Goal: Check status: Check status

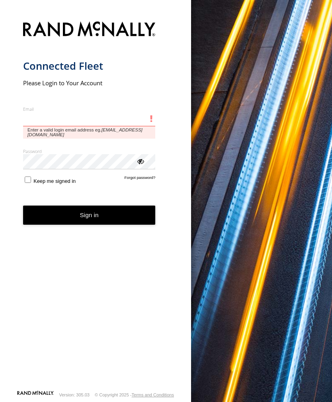
scroll to position [41, 0]
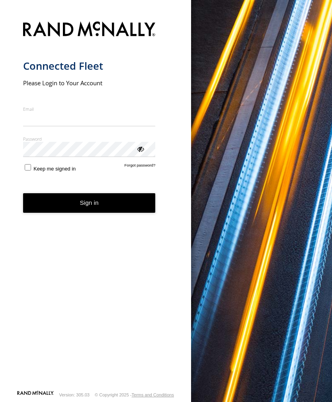
click at [49, 111] on label "Email" at bounding box center [89, 109] width 133 height 6
click at [49, 112] on input "Email" at bounding box center [89, 119] width 133 height 14
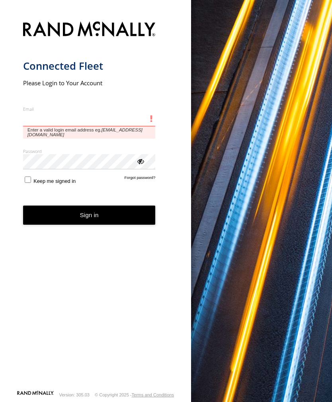
type input "**********"
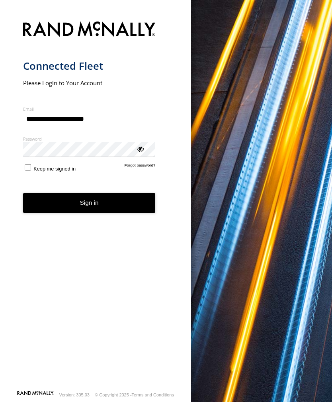
click at [89, 206] on button "Sign in" at bounding box center [89, 203] width 133 height 20
click at [81, 205] on button "Sign in" at bounding box center [89, 203] width 133 height 20
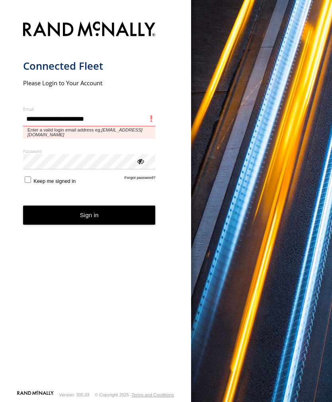
click at [59, 118] on input "**********" at bounding box center [89, 119] width 133 height 14
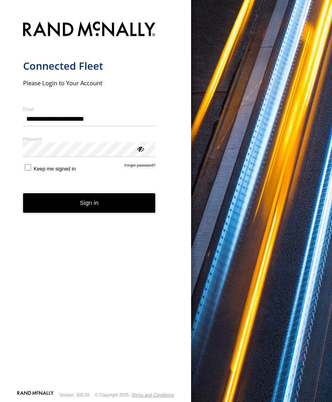
click at [94, 201] on button "Sign in" at bounding box center [89, 203] width 133 height 20
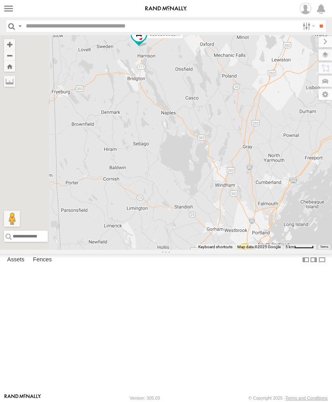
click at [11, 9] on label at bounding box center [9, 9] width 12 height 12
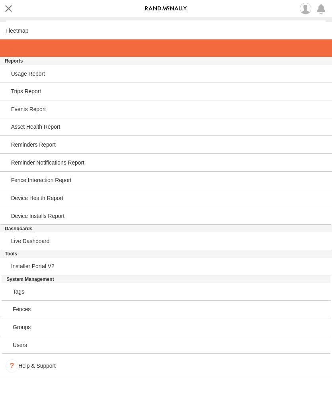
click at [21, 51] on span at bounding box center [14, 48] width 16 height 6
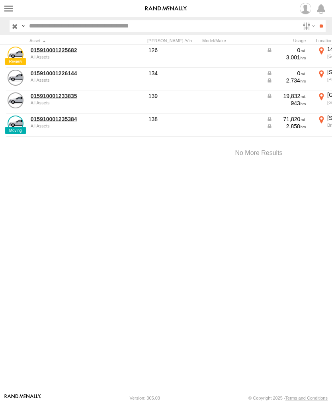
click at [154, 97] on div "139" at bounding box center [173, 95] width 49 height 7
click at [52, 98] on link "015910001233835" at bounding box center [69, 95] width 77 height 7
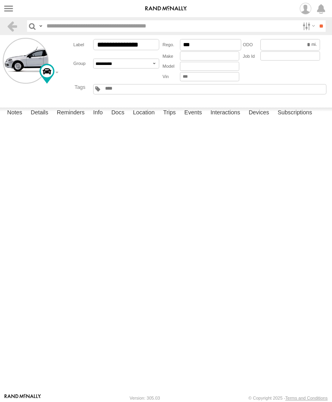
click at [197, 119] on label "Events" at bounding box center [194, 113] width 26 height 11
click at [12, 8] on label at bounding box center [9, 9] width 12 height 12
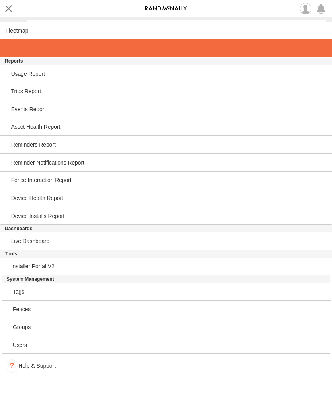
click at [22, 45] on link at bounding box center [166, 48] width 332 height 18
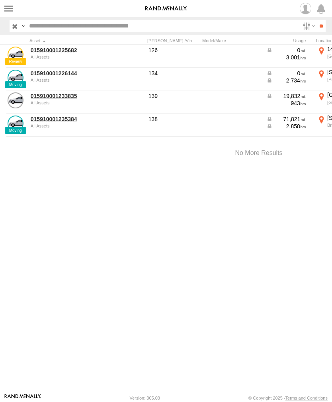
click at [58, 99] on link "015910001233835" at bounding box center [69, 95] width 77 height 7
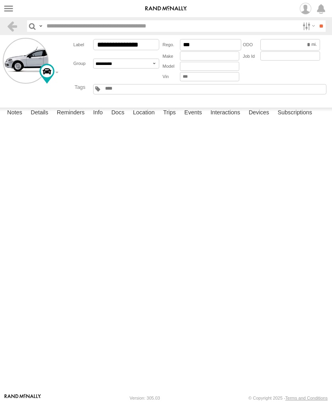
click at [196, 119] on label "Events" at bounding box center [194, 113] width 26 height 11
click at [12, 14] on label at bounding box center [9, 9] width 12 height 12
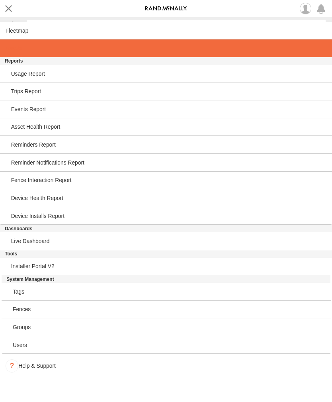
click at [21, 51] on span at bounding box center [14, 48] width 16 height 6
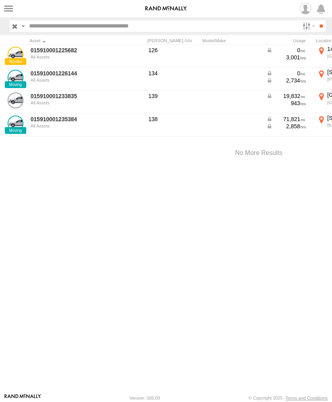
click at [55, 76] on link "015910001226144" at bounding box center [69, 73] width 77 height 7
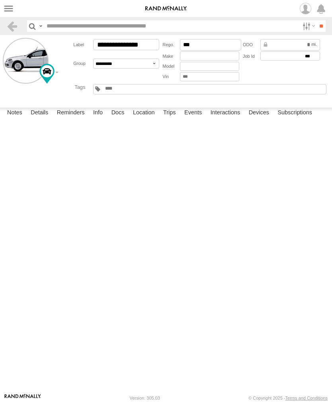
click at [196, 119] on label "Events" at bounding box center [194, 113] width 26 height 11
click at [10, 11] on label at bounding box center [9, 9] width 12 height 12
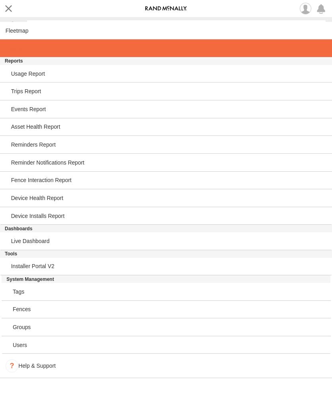
click at [20, 51] on span at bounding box center [14, 48] width 16 height 6
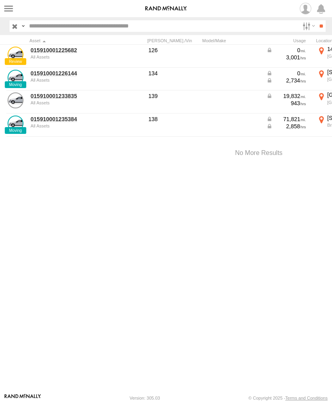
click at [61, 122] on link "015910001235384" at bounding box center [69, 119] width 77 height 7
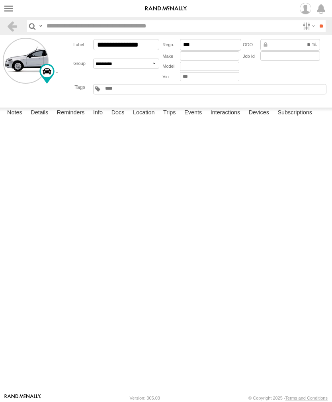
click at [201, 119] on label "Events" at bounding box center [194, 113] width 26 height 11
